Goal: Transaction & Acquisition: Download file/media

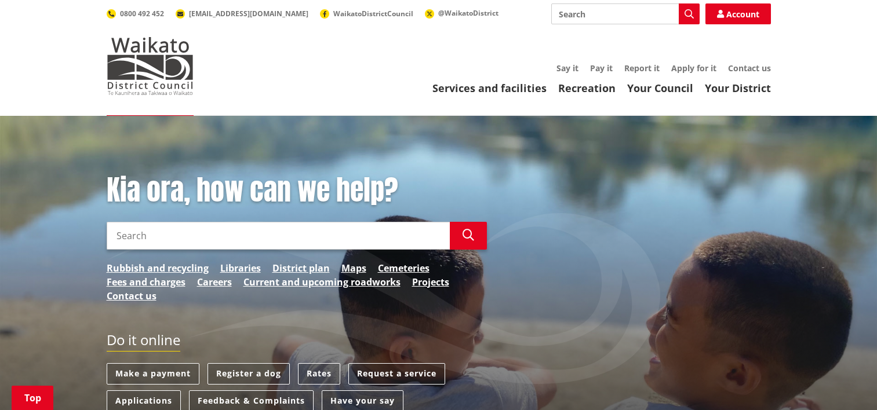
scroll to position [348, 0]
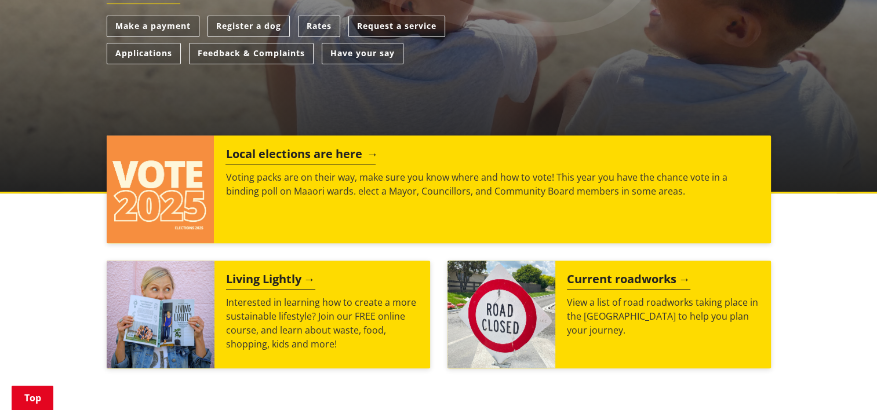
click at [303, 154] on h2 "Local elections are here" at bounding box center [301, 155] width 150 height 17
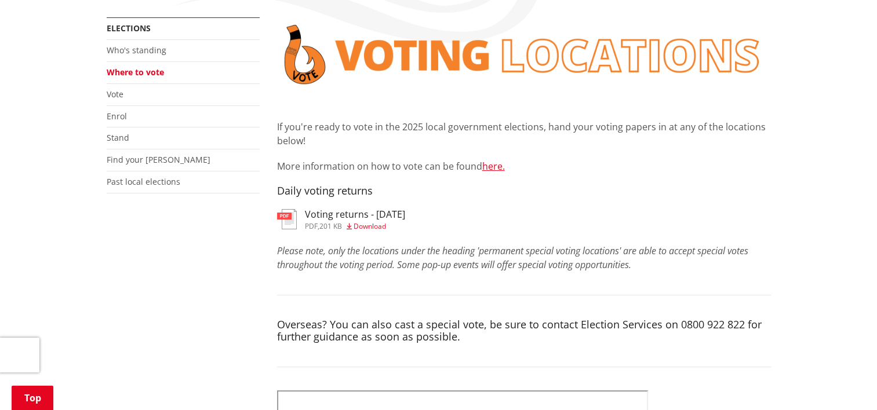
scroll to position [290, 0]
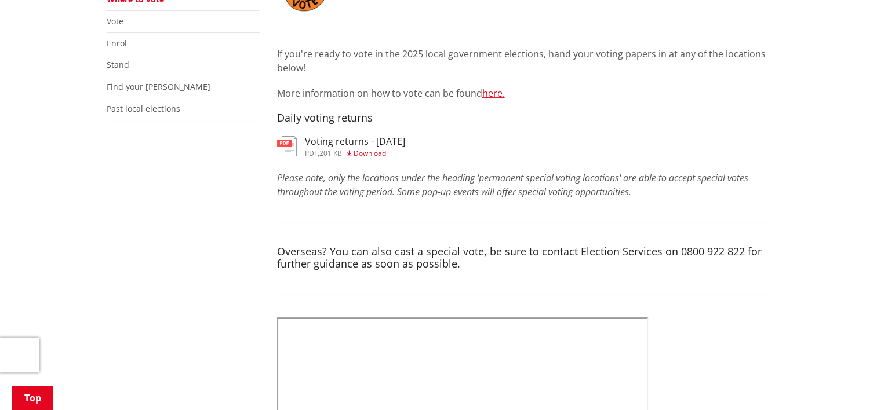
click at [370, 154] on span "Download" at bounding box center [370, 153] width 32 height 10
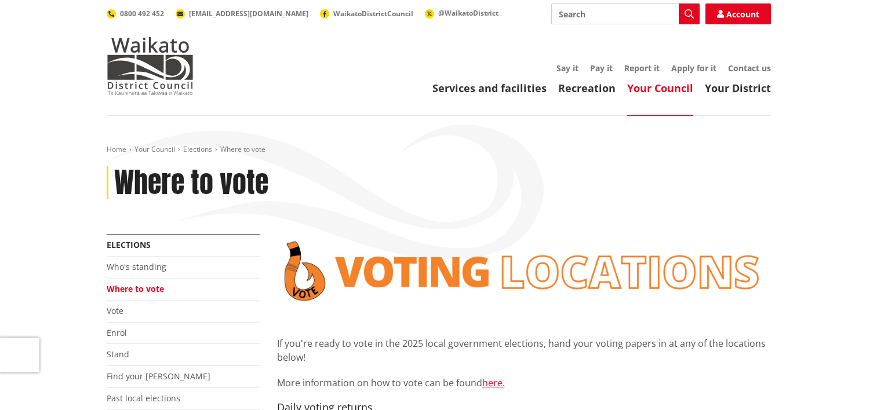
scroll to position [290, 0]
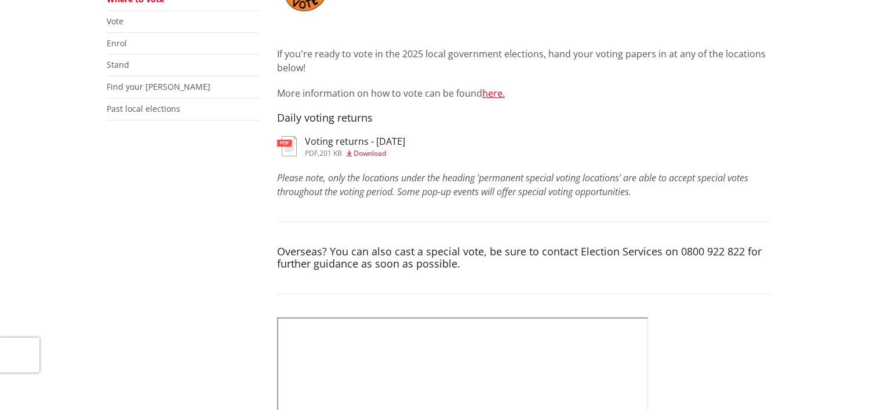
click at [366, 155] on span "Download" at bounding box center [370, 153] width 32 height 10
